Goal: Check status: Check status

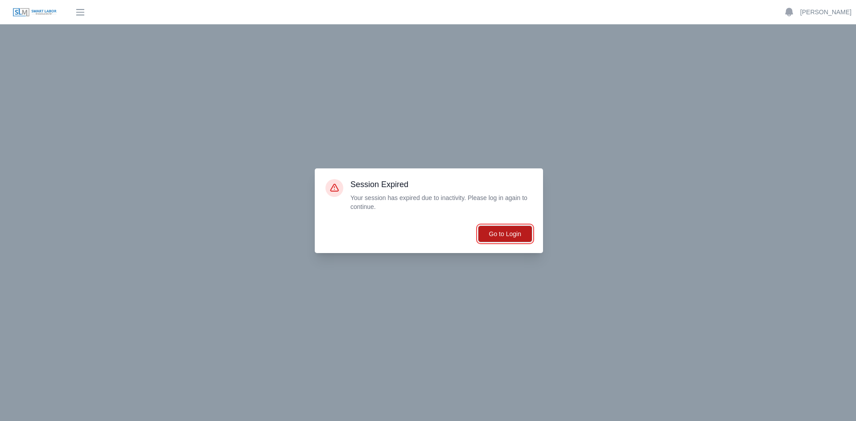
click at [506, 232] on button "Go to Login" at bounding box center [505, 234] width 54 height 17
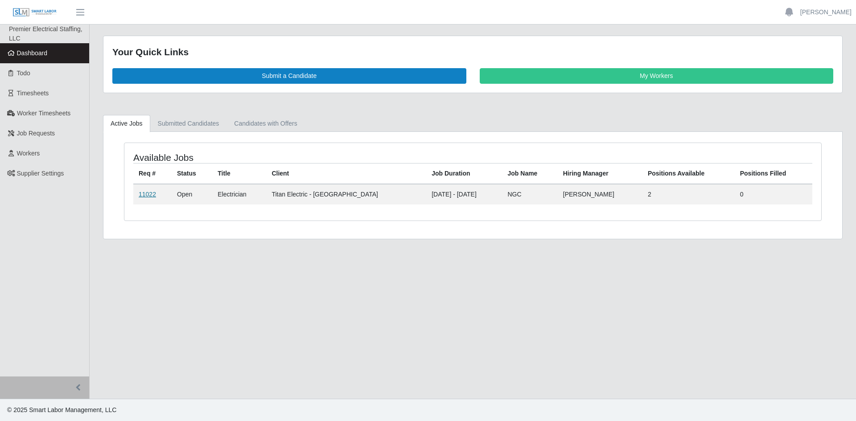
click at [143, 195] on link "11022" at bounding box center [147, 194] width 17 height 7
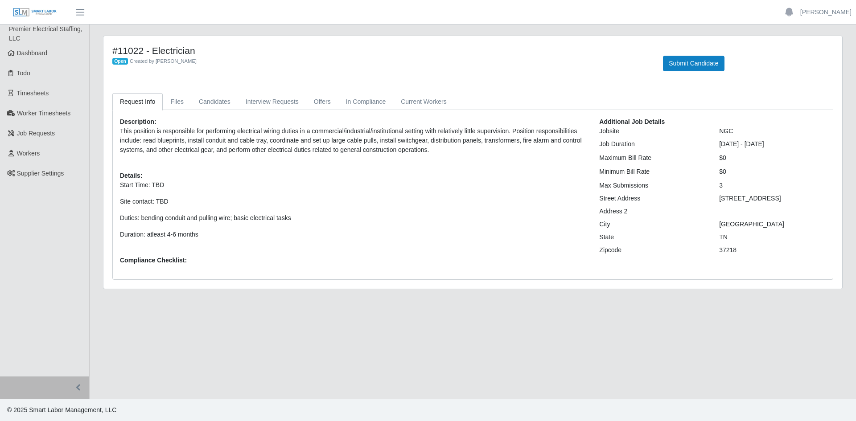
drag, startPoint x: 757, startPoint y: 145, endPoint x: 788, endPoint y: 146, distance: 31.2
click at [788, 146] on div "08/25/2025 - 02/22/2026" at bounding box center [773, 144] width 120 height 9
click at [791, 146] on div "08/25/2025 - 02/22/2026" at bounding box center [773, 144] width 120 height 9
